Goal: Task Accomplishment & Management: Manage account settings

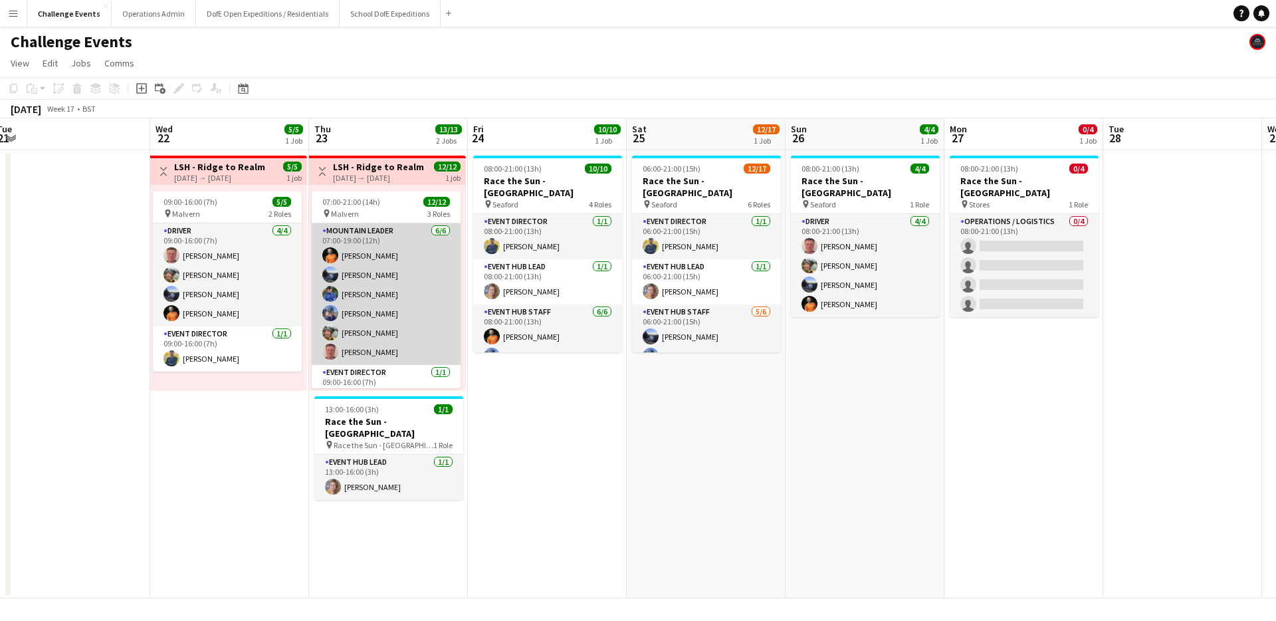
click at [386, 294] on app-card-role "Mountain Leader [DATE] 07:00-19:00 (12h) [PERSON_NAME] [PERSON_NAME] [PERSON_NA…" at bounding box center [386, 294] width 149 height 142
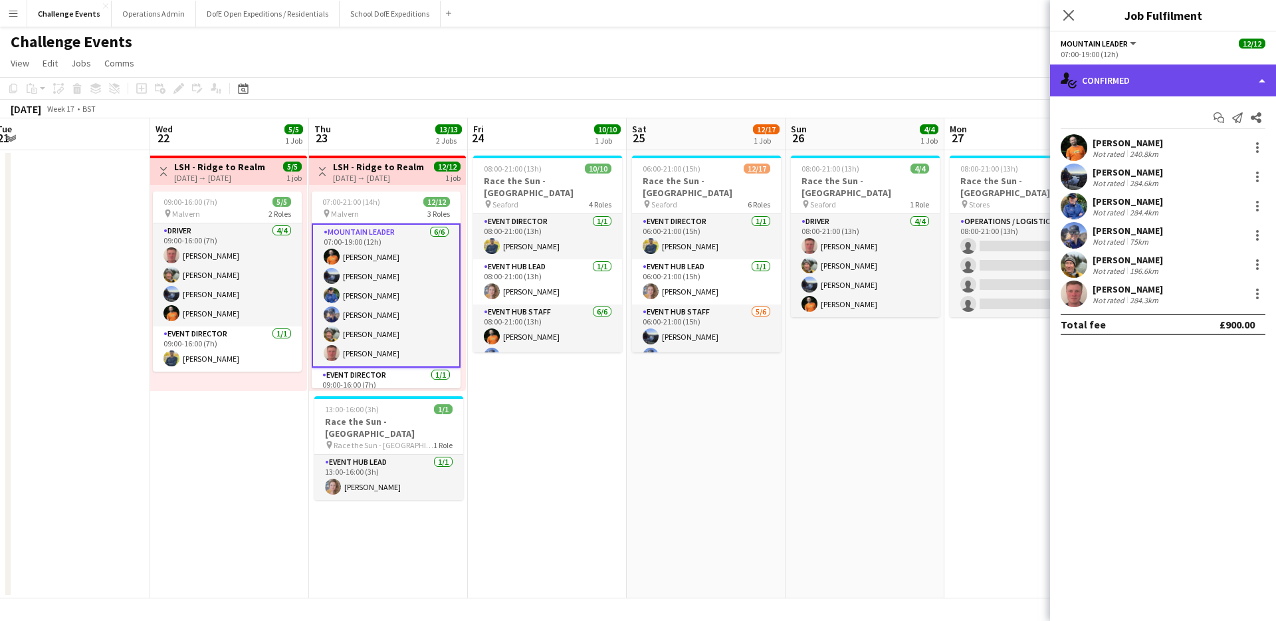
click at [1139, 76] on div "single-neutral-actions-check-2 Confirmed" at bounding box center [1163, 80] width 226 height 32
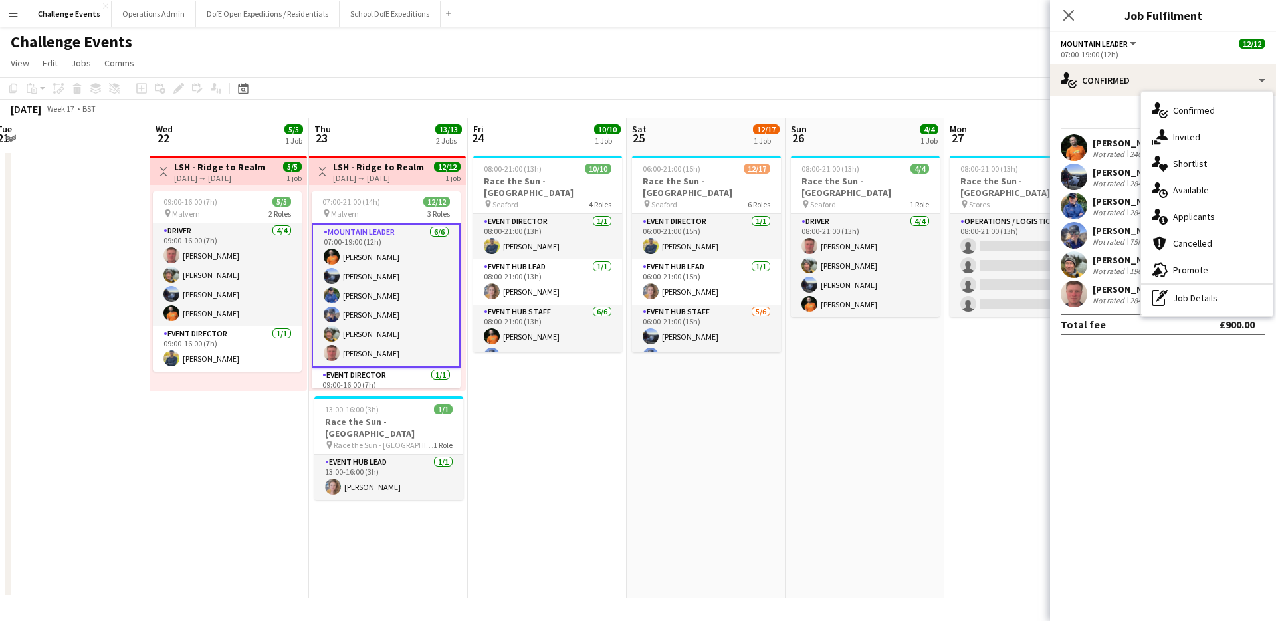
click at [1199, 301] on div "pen-write Job Details" at bounding box center [1207, 298] width 132 height 27
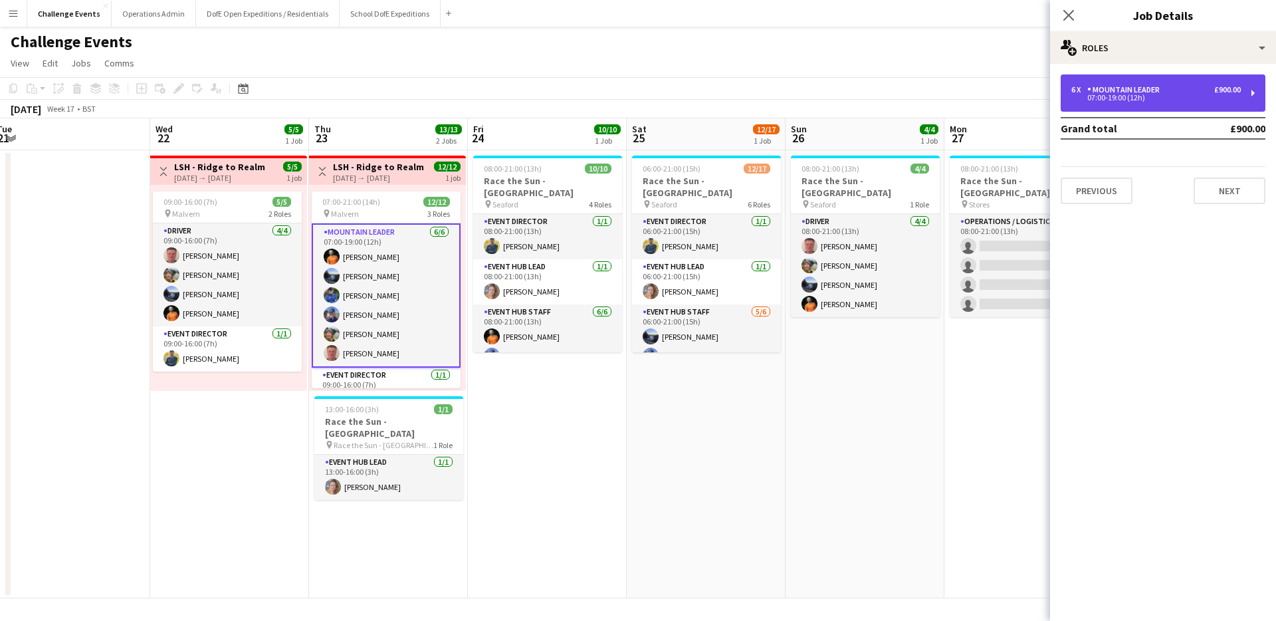
click at [1145, 90] on div "Mountain Leader" at bounding box center [1127, 89] width 78 height 9
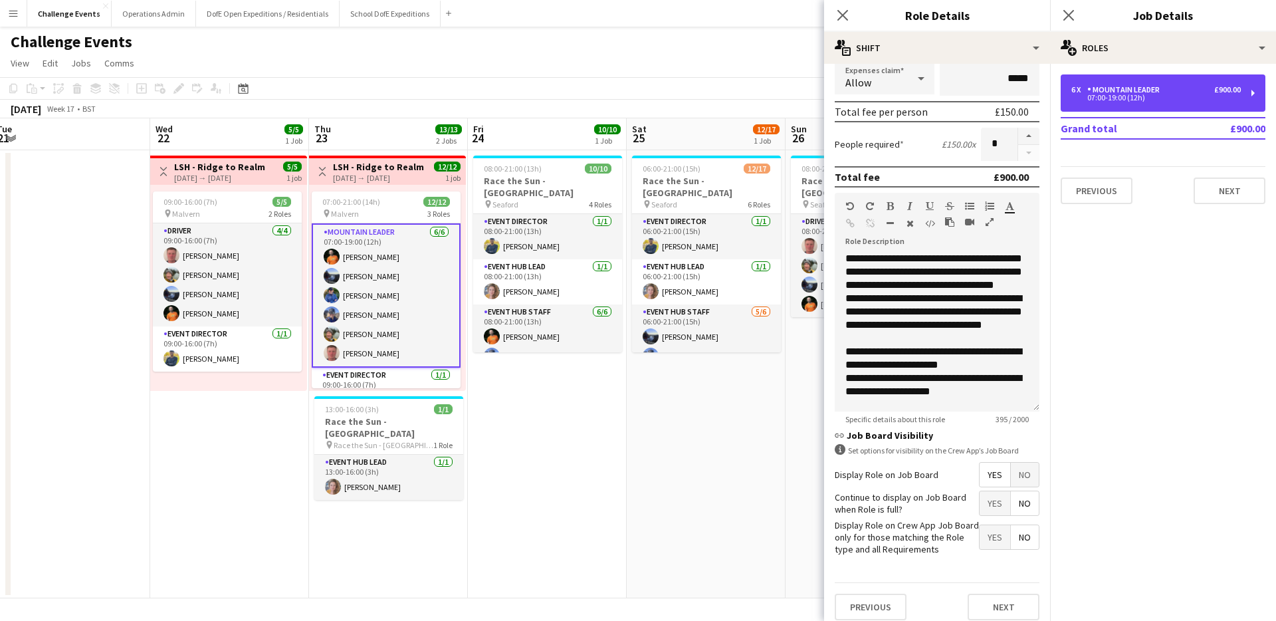
scroll to position [215, 0]
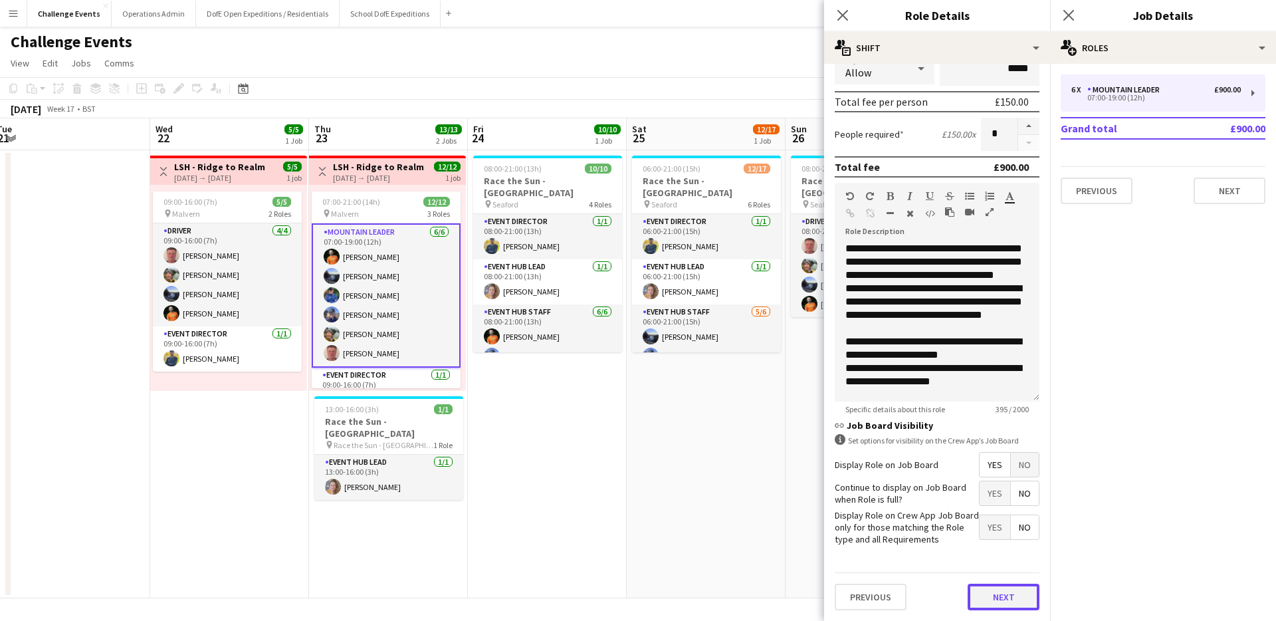
click at [990, 591] on button "Next" at bounding box center [1004, 597] width 72 height 27
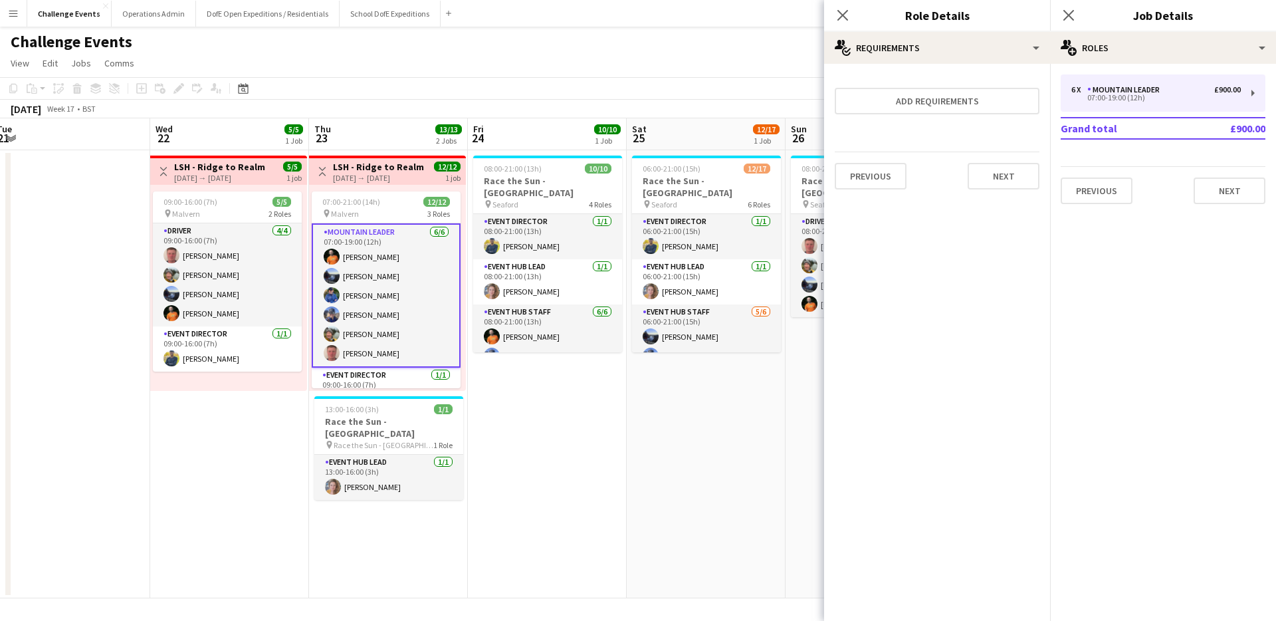
click at [592, 431] on app-date-cell "08:00-21:00 (13h) 10/10 Race the Sun - [GEOGRAPHIC_DATA] pin Seaford 4 Roles Ev…" at bounding box center [547, 374] width 159 height 448
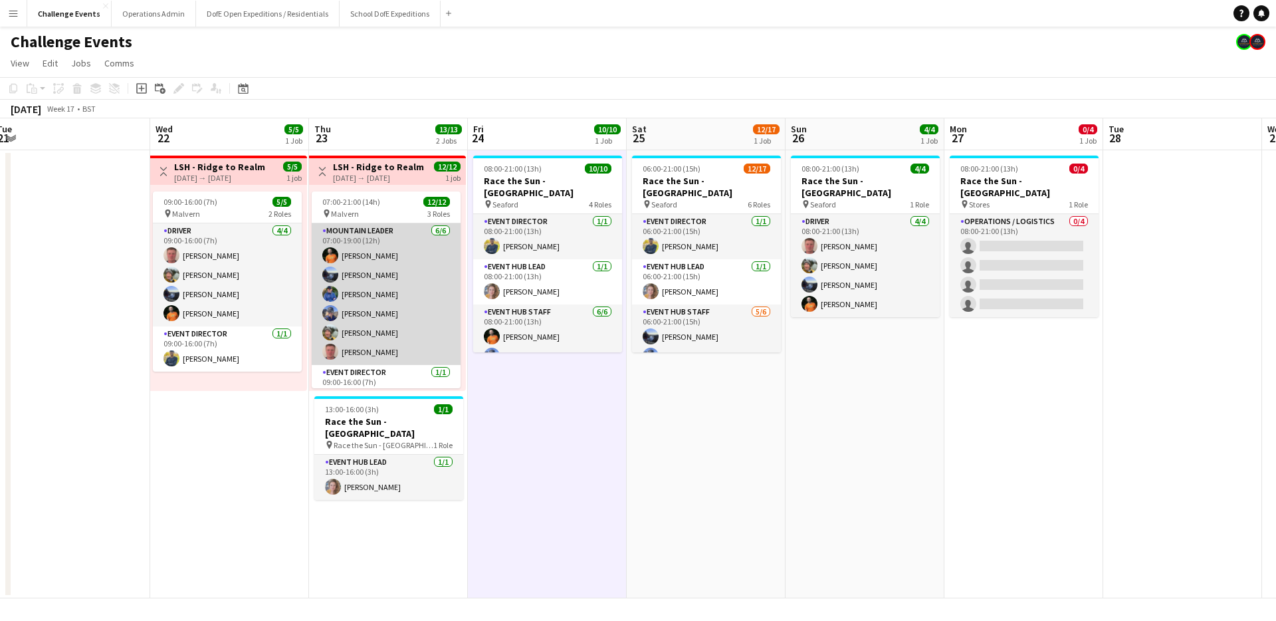
click at [380, 305] on app-card-role "Mountain Leader [DATE] 07:00-19:00 (12h) [PERSON_NAME] [PERSON_NAME] [PERSON_NA…" at bounding box center [386, 294] width 149 height 142
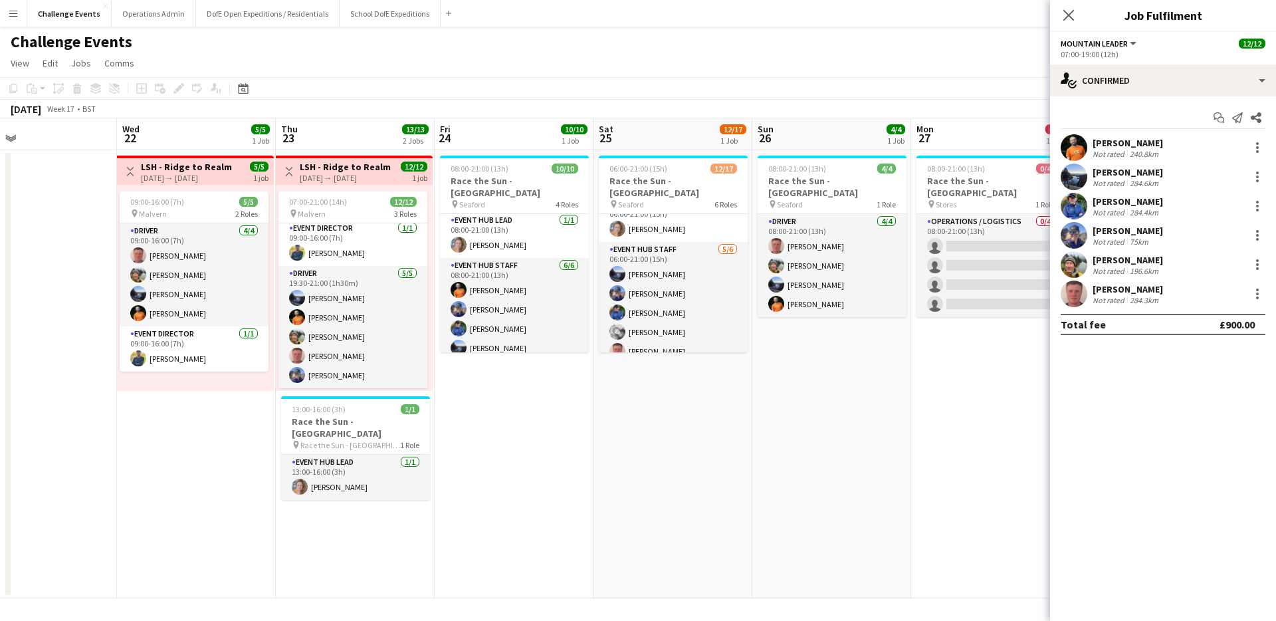
scroll to position [46, 0]
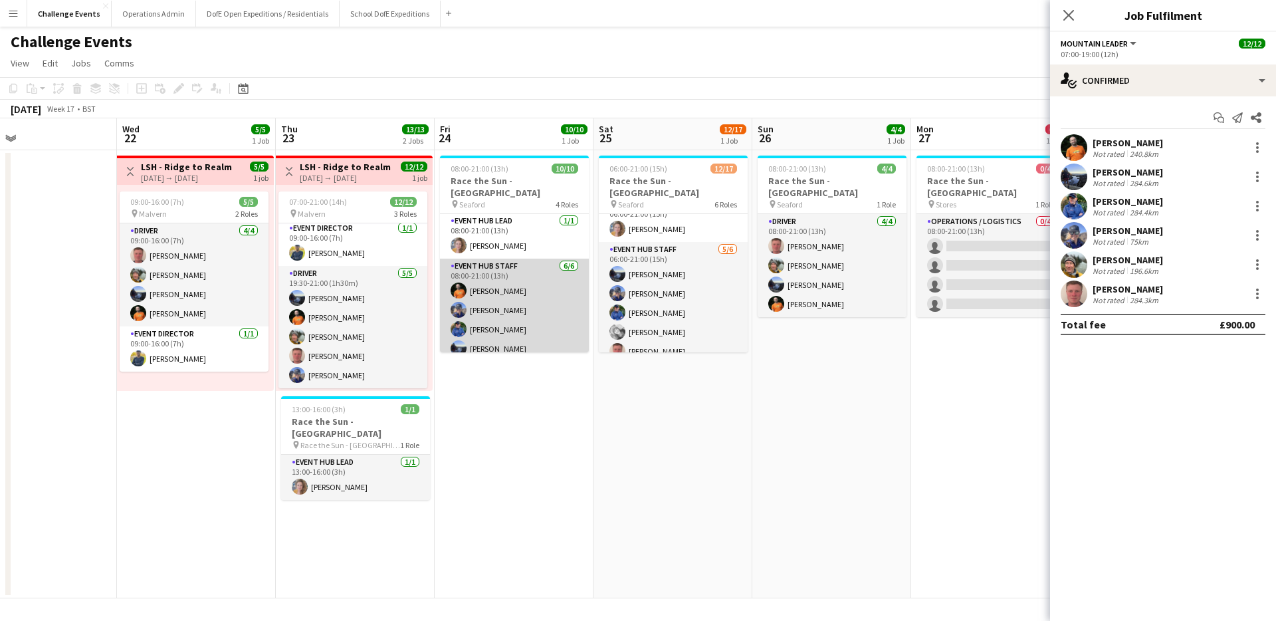
click at [499, 292] on app-card-role "Event Hub Staff [DATE] 08:00-21:00 (13h) [PERSON_NAME] [PERSON_NAME] [PERSON_NA…" at bounding box center [514, 330] width 149 height 142
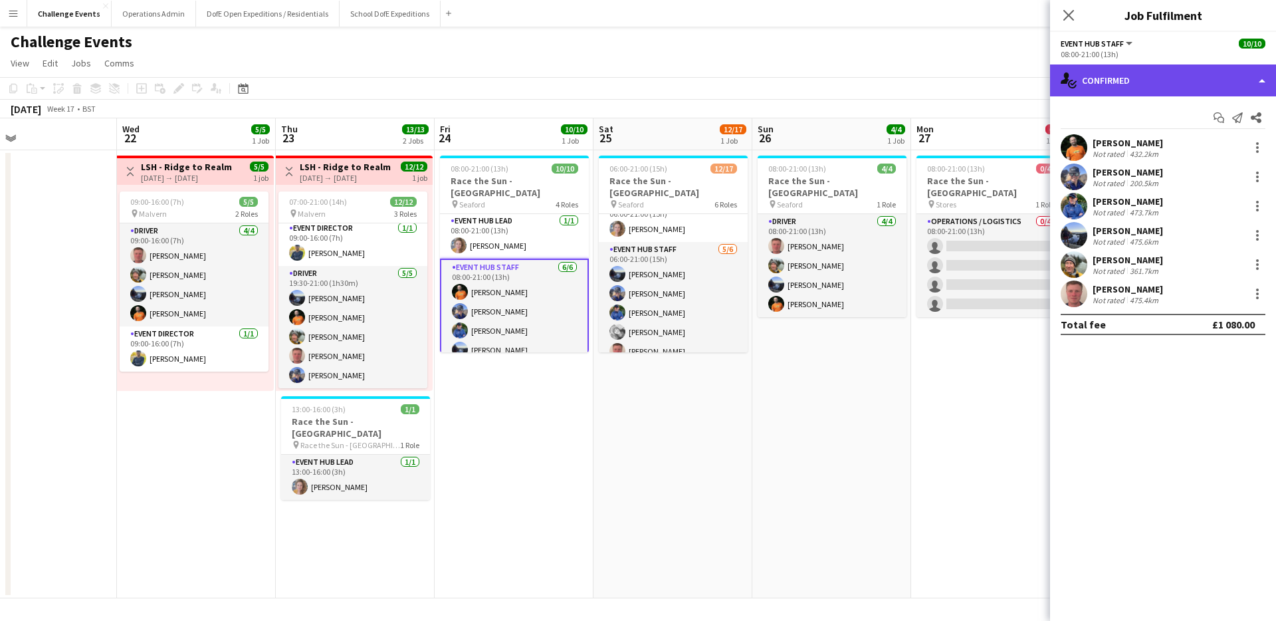
click at [1140, 74] on div "single-neutral-actions-check-2 Confirmed" at bounding box center [1163, 80] width 226 height 32
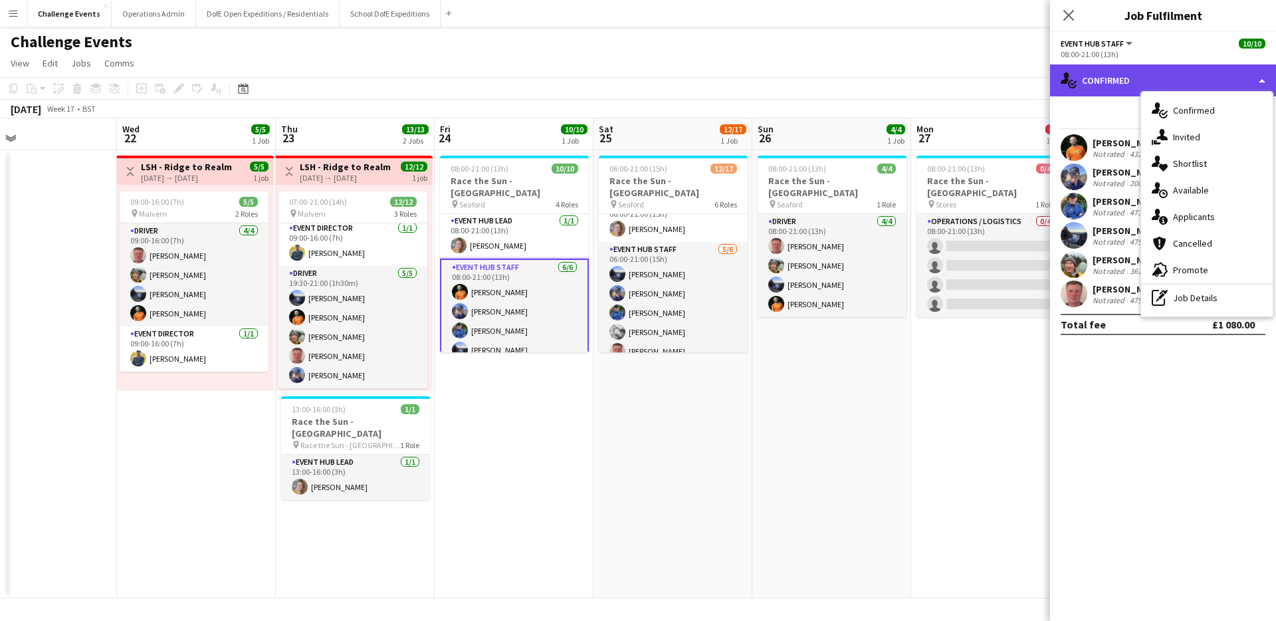
click at [1123, 80] on div "single-neutral-actions-check-2 Confirmed" at bounding box center [1163, 80] width 226 height 32
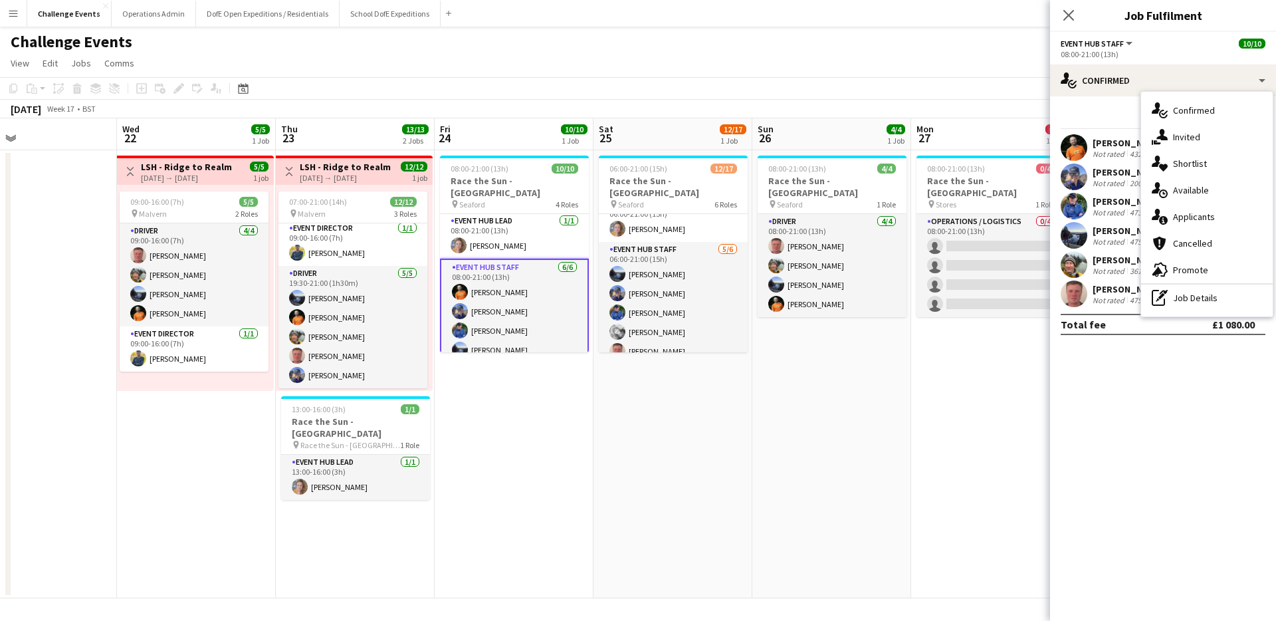
click at [521, 414] on app-date-cell "08:00-21:00 (13h) 10/10 Race the Sun - [GEOGRAPHIC_DATA] pin Seaford 4 Roles Ev…" at bounding box center [514, 374] width 159 height 448
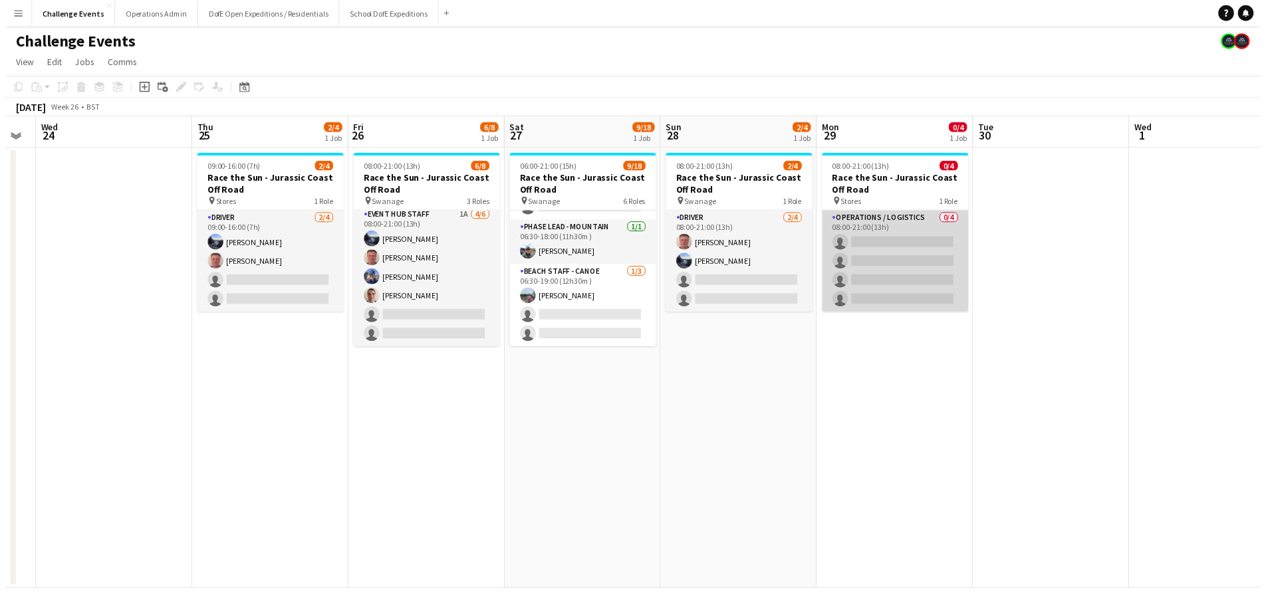
scroll to position [0, 286]
